Goal: Use online tool/utility: Utilize a website feature to perform a specific function

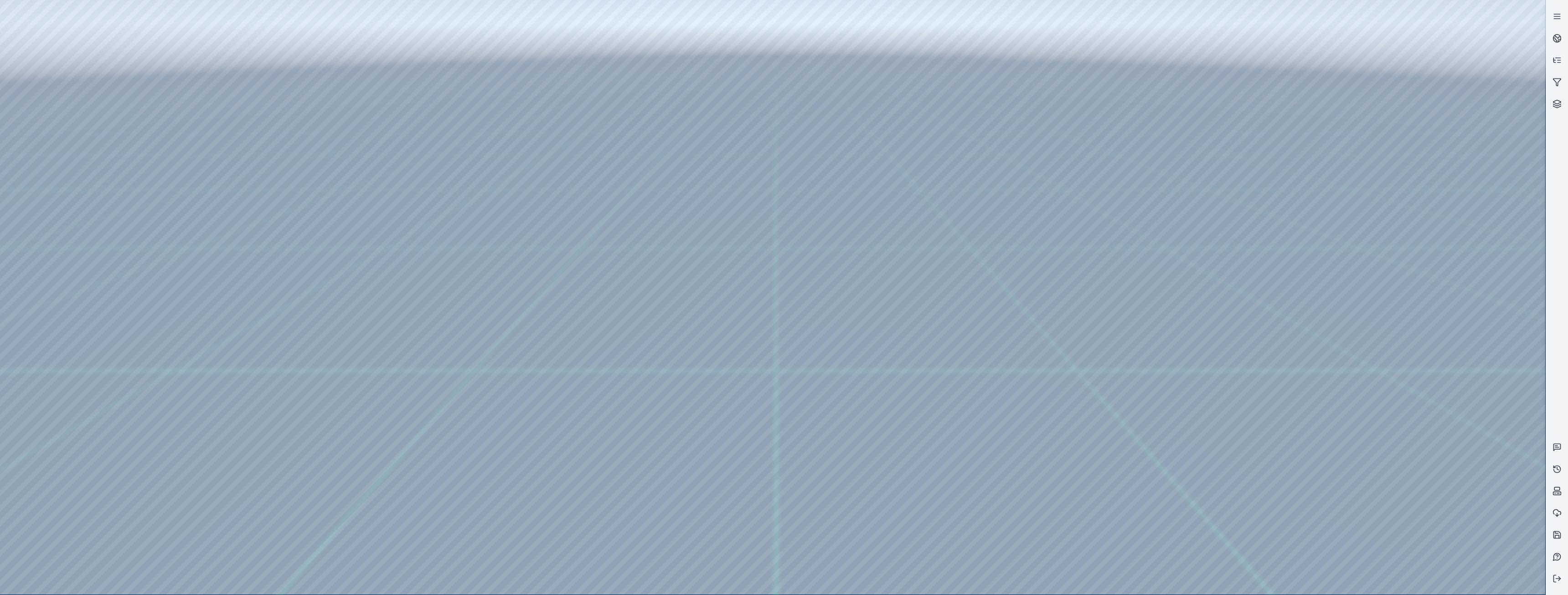
click at [848, 327] on div at bounding box center [773, 297] width 1545 height 594
click at [1557, 577] on icon at bounding box center [1557, 578] width 9 height 9
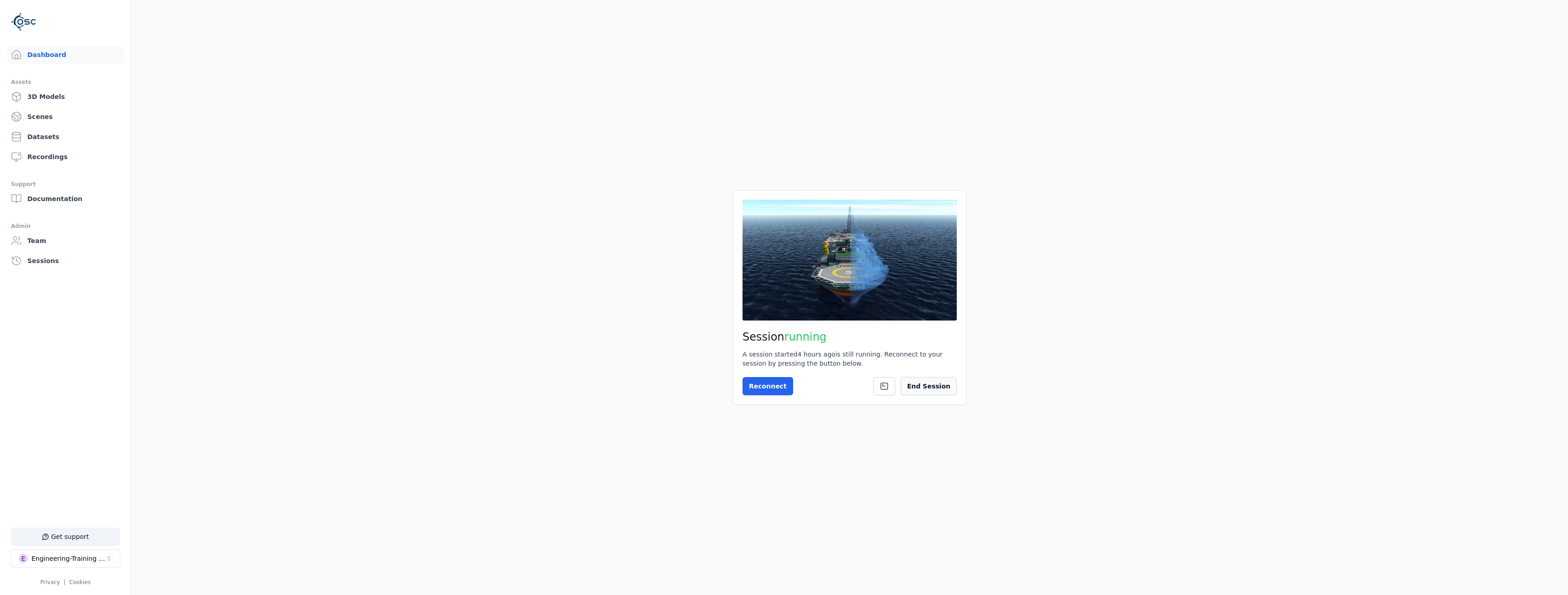
click at [936, 380] on button "End Session" at bounding box center [928, 386] width 56 height 18
click at [787, 391] on button "Start Session" at bounding box center [778, 386] width 72 height 18
